Goal: Navigation & Orientation: Find specific page/section

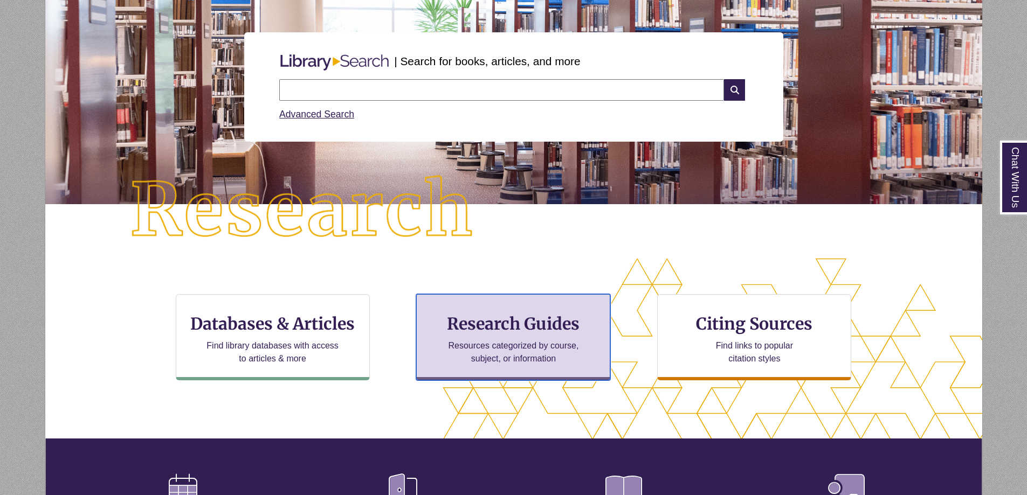
click at [547, 349] on p "Resources categorized by course, subject, or information" at bounding box center [513, 353] width 141 height 26
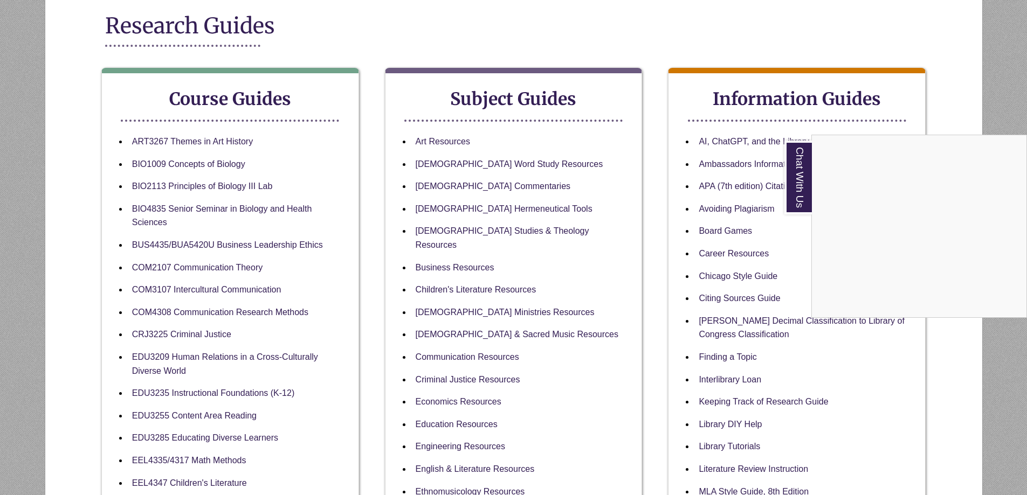
scroll to position [108, 0]
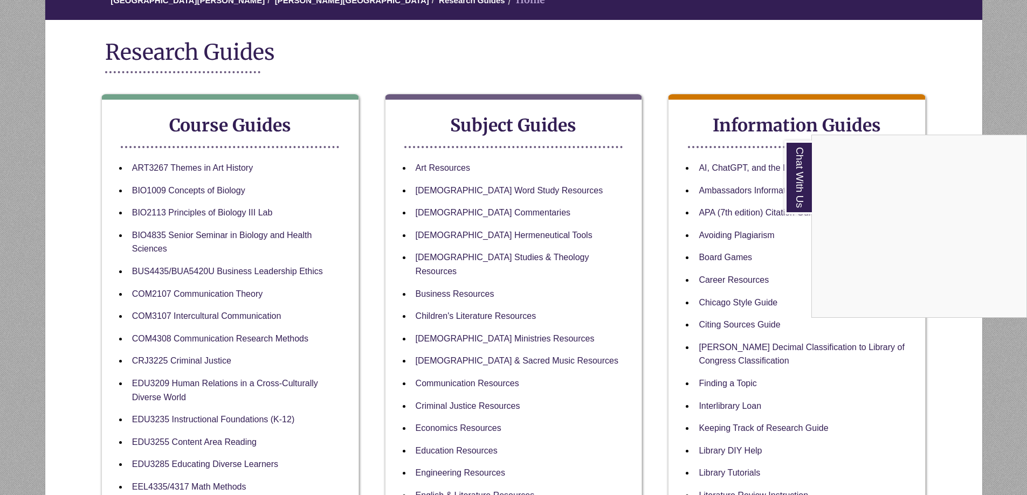
click at [731, 126] on div "Chat With Us" at bounding box center [513, 247] width 1027 height 495
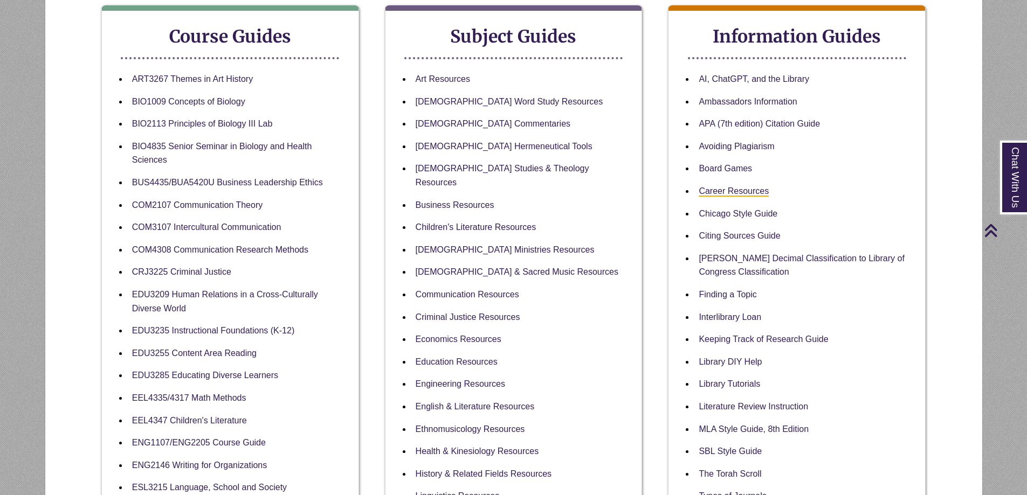
scroll to position [216, 0]
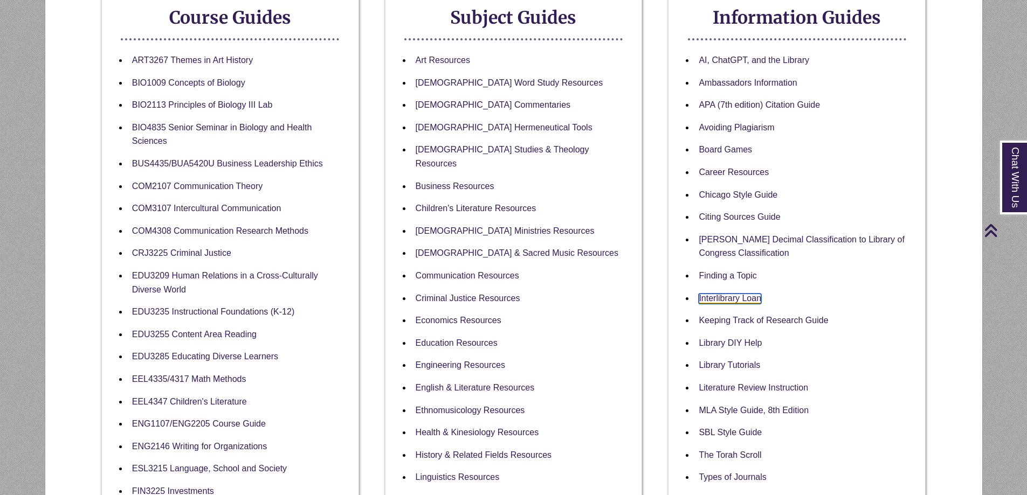
click at [743, 295] on link "Interlibrary Loan" at bounding box center [730, 299] width 63 height 10
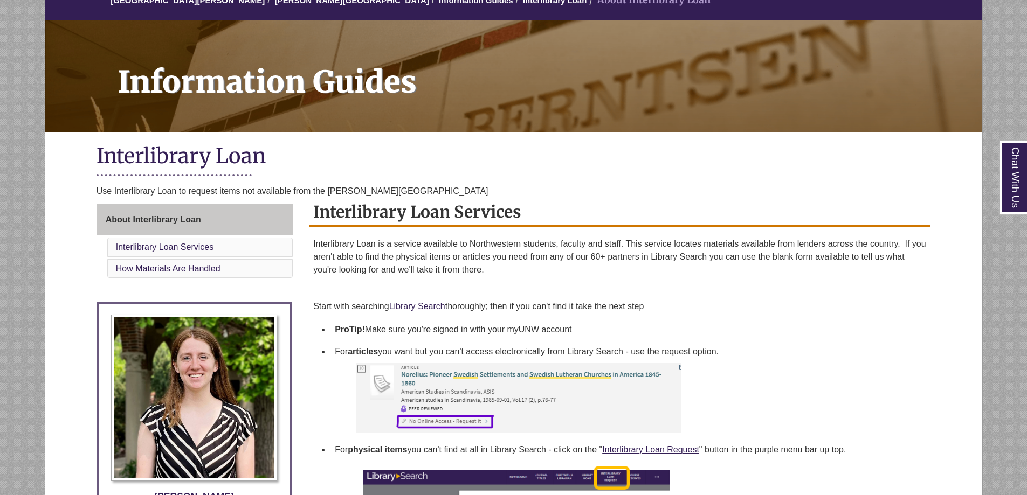
scroll to position [162, 0]
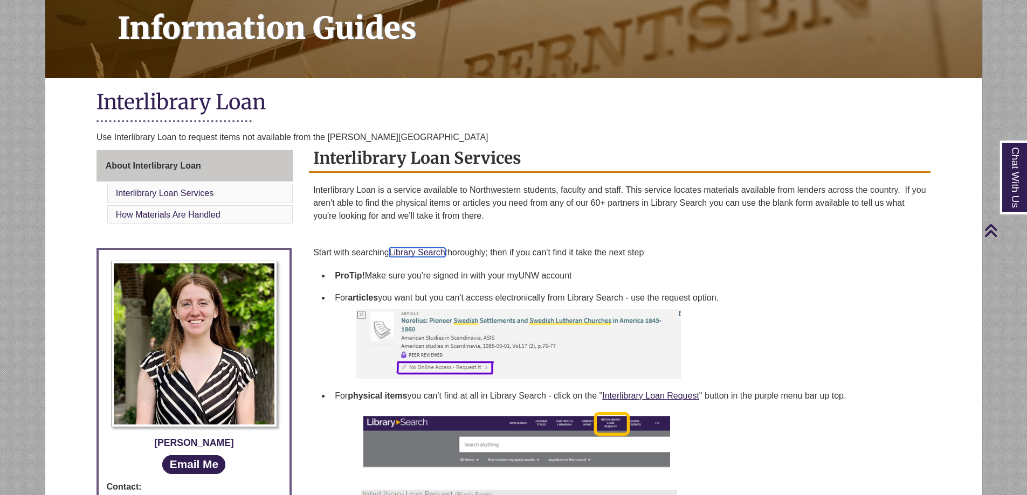
click at [431, 253] on link "Library Search" at bounding box center [417, 252] width 56 height 9
